Goal: Transaction & Acquisition: Purchase product/service

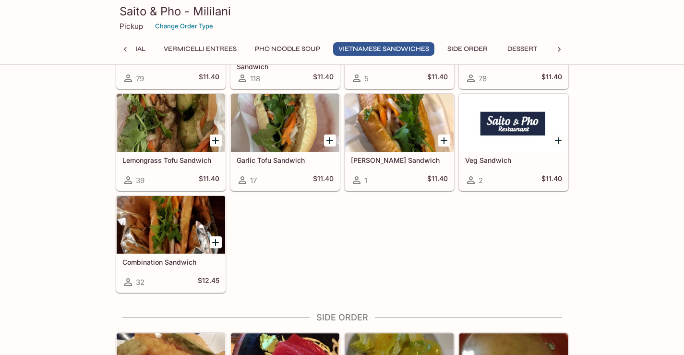
scroll to position [2712, 0]
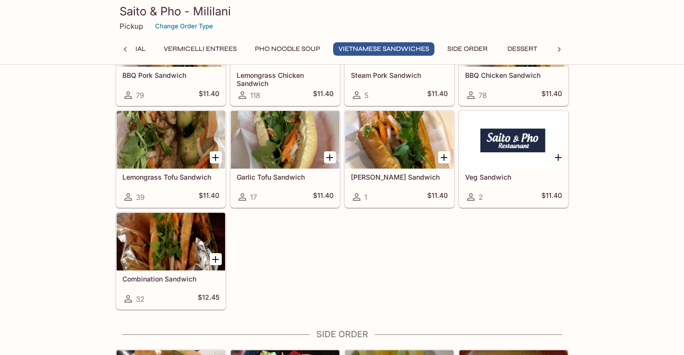
click at [137, 239] on div at bounding box center [171, 242] width 108 height 58
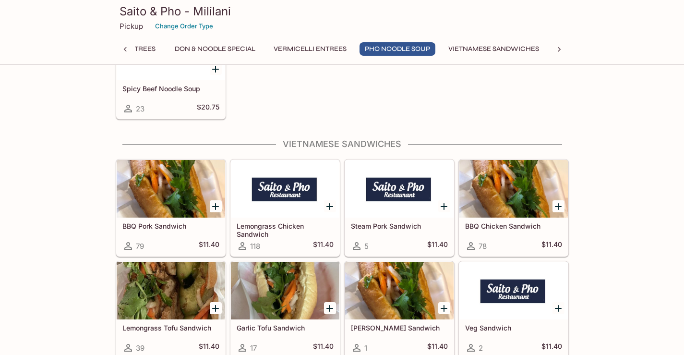
scroll to position [2549, 0]
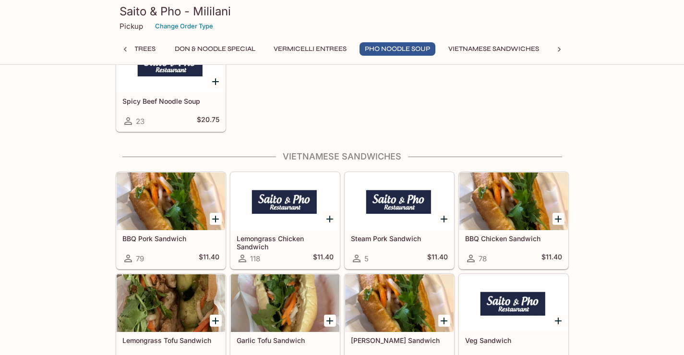
click at [164, 188] on div at bounding box center [171, 201] width 108 height 58
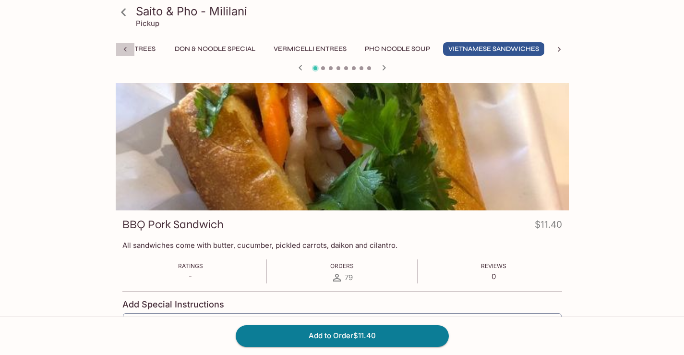
click at [122, 49] on icon at bounding box center [125, 50] width 10 height 10
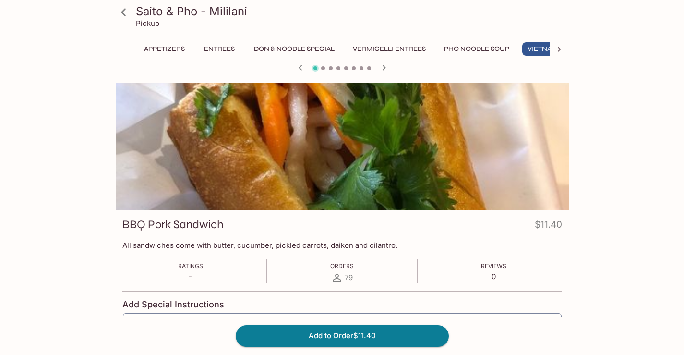
click at [171, 48] on button "Appetizers" at bounding box center [164, 48] width 51 height 13
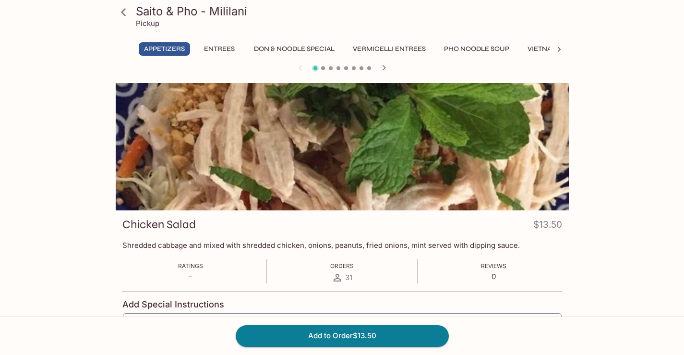
click at [126, 10] on icon at bounding box center [123, 12] width 17 height 17
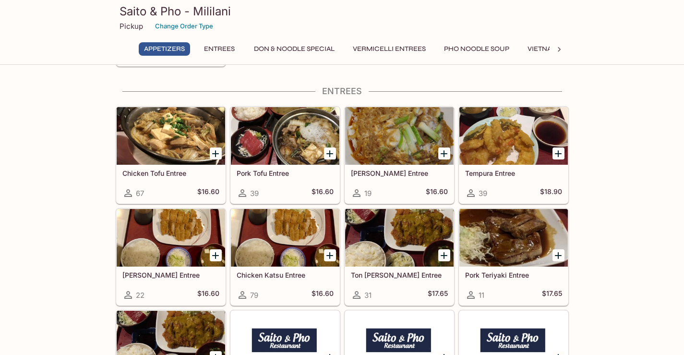
scroll to position [336, 0]
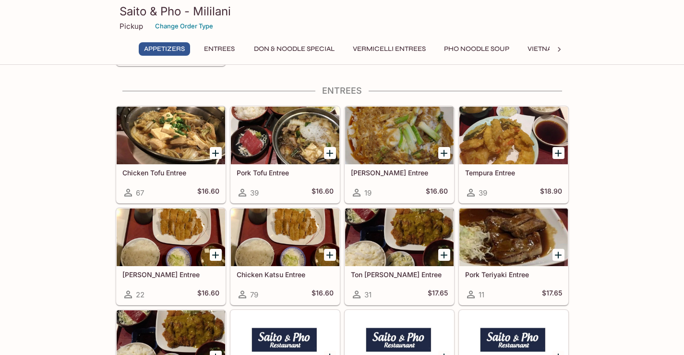
click at [163, 137] on div at bounding box center [171, 136] width 108 height 58
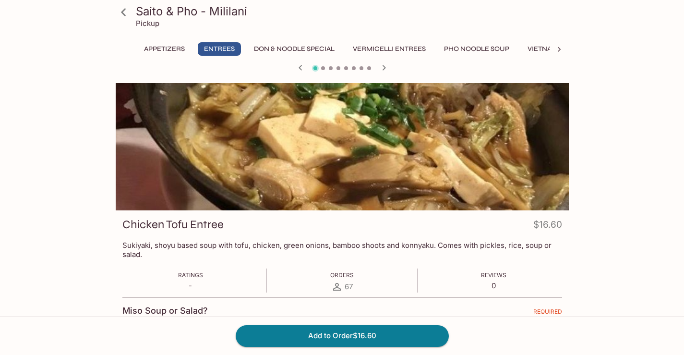
click at [124, 13] on icon at bounding box center [123, 12] width 17 height 17
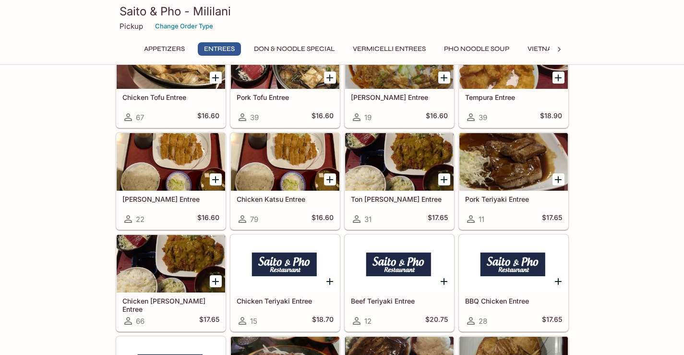
scroll to position [384, 0]
